Goal: Task Accomplishment & Management: Manage account settings

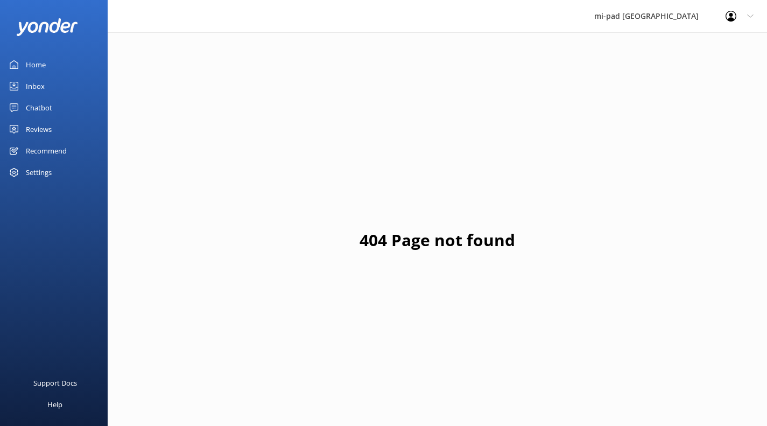
click at [46, 86] on link "Inbox" at bounding box center [54, 86] width 108 height 22
